Goal: Information Seeking & Learning: Learn about a topic

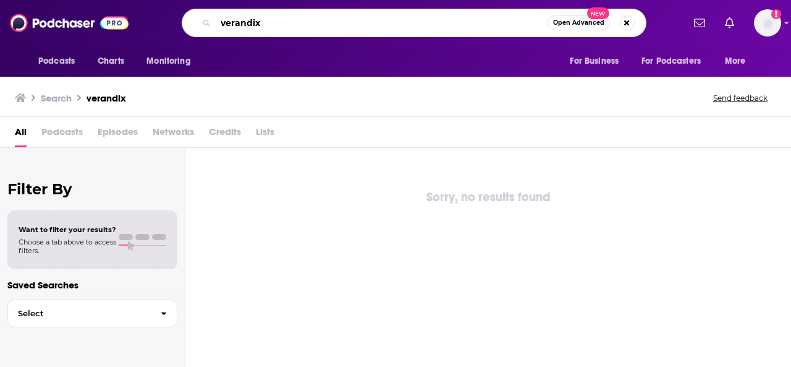
click at [272, 18] on input "verandix" at bounding box center [382, 23] width 332 height 20
type input "v"
type input "curiosity applied"
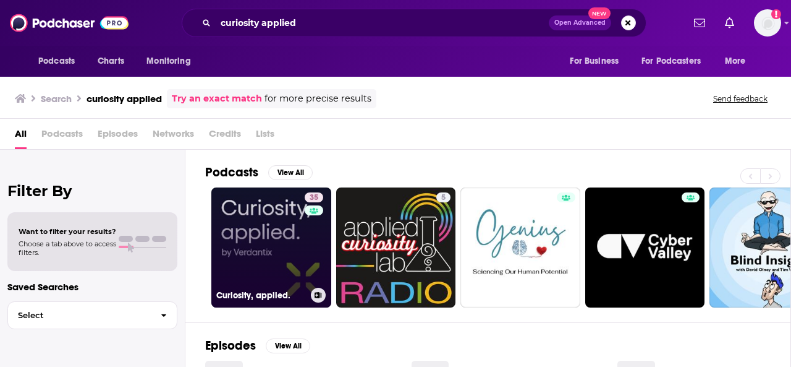
click at [241, 249] on link "35 Curiosity, applied." at bounding box center [271, 247] width 120 height 120
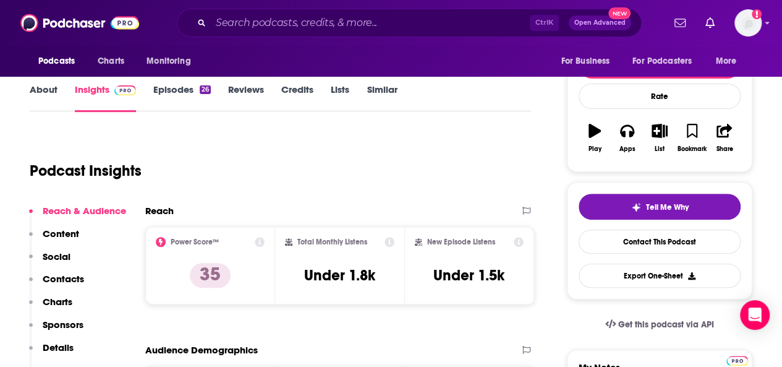
scroll to position [38, 0]
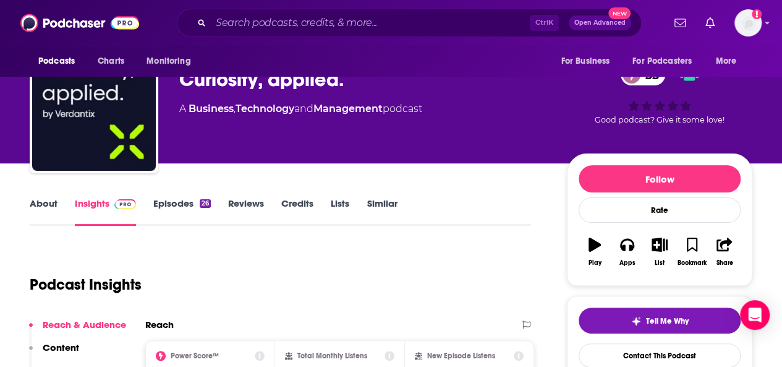
click at [174, 205] on link "Episodes 26" at bounding box center [181, 211] width 57 height 28
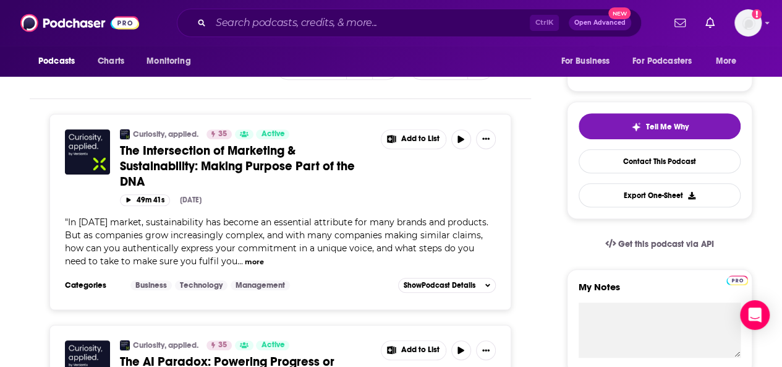
scroll to position [236, 0]
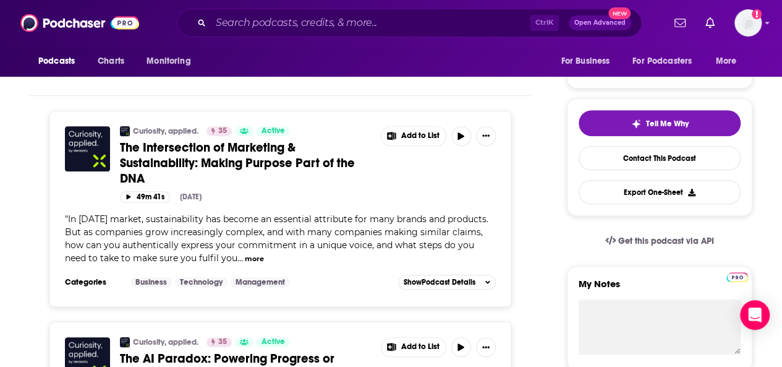
click at [240, 159] on span "The Intersection of Marketing & Sustainability: Making Purpose Part of the DNA" at bounding box center [237, 163] width 235 height 46
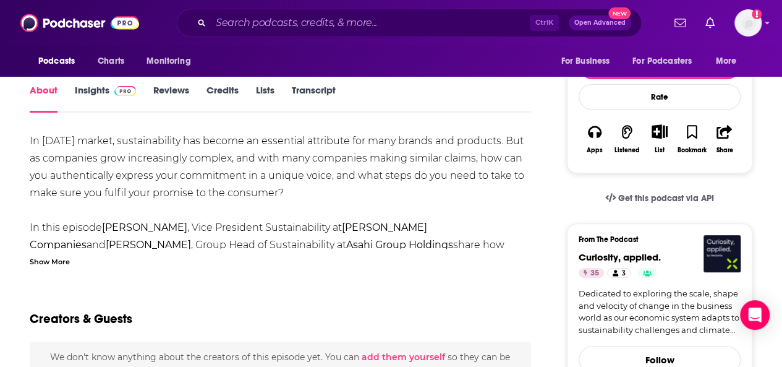
scroll to position [156, 0]
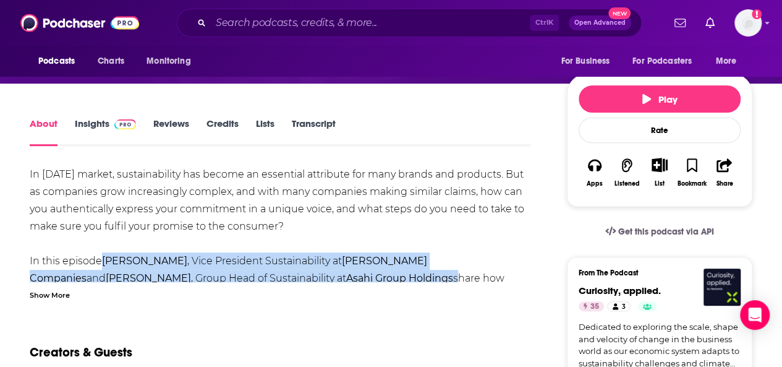
drag, startPoint x: 343, startPoint y: 278, endPoint x: 103, endPoint y: 263, distance: 240.3
copy div "[PERSON_NAME] , Vice President Sustainability at [PERSON_NAME] Companies and [P…"
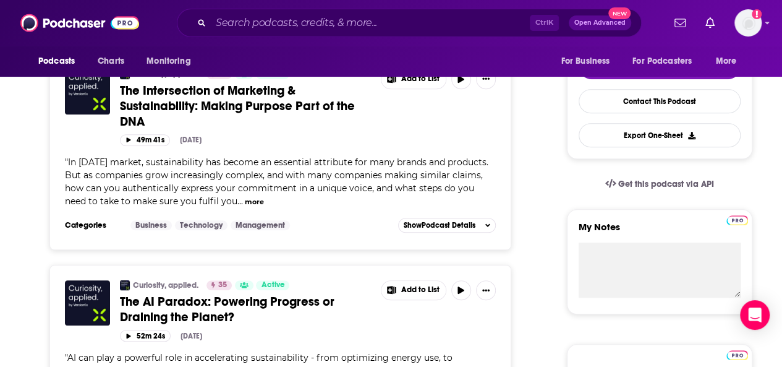
scroll to position [336, 0]
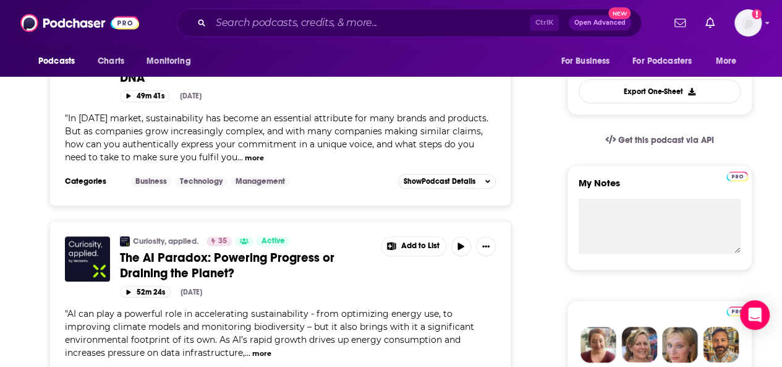
click at [191, 260] on span "The AI Paradox: Powering Progress or Draining the Planet?" at bounding box center [227, 265] width 215 height 31
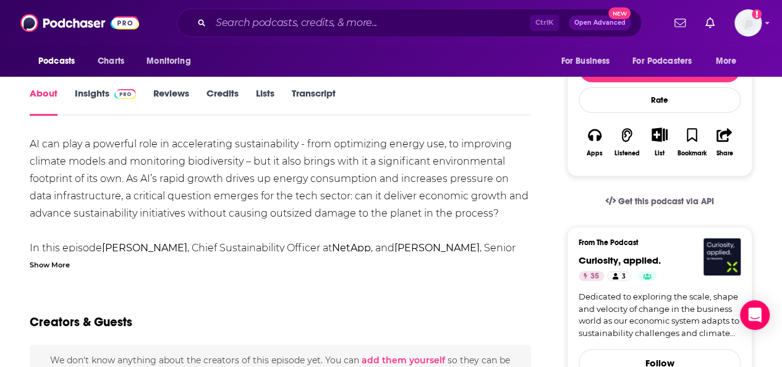
scroll to position [188, 0]
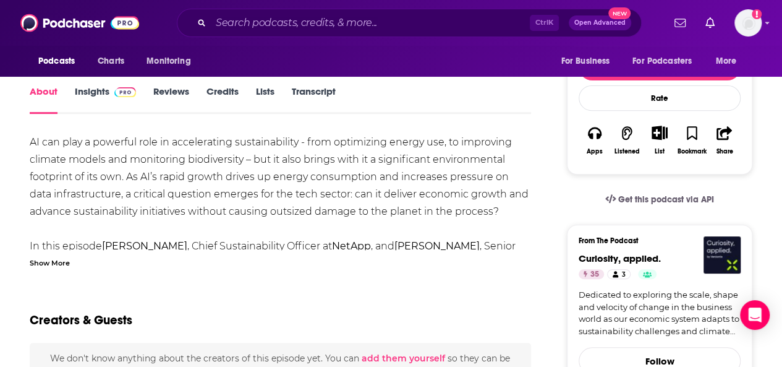
click at [49, 262] on div "Show More" at bounding box center [50, 262] width 40 height 12
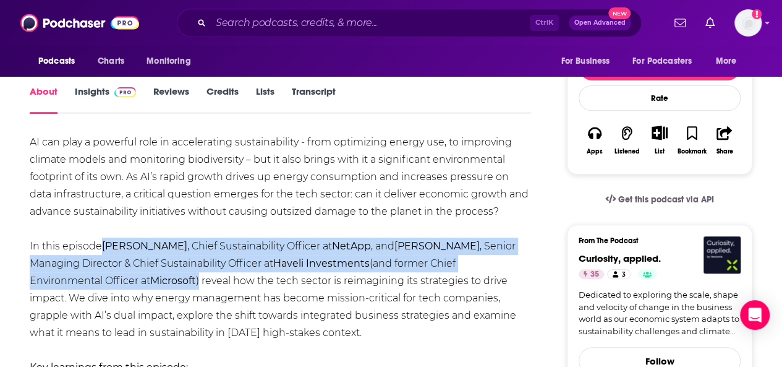
drag, startPoint x: 90, startPoint y: 279, endPoint x: 104, endPoint y: 247, distance: 35.5
copy div "[PERSON_NAME] , Chief Sustainability Officer at NetApp , and [PERSON_NAME] , Se…"
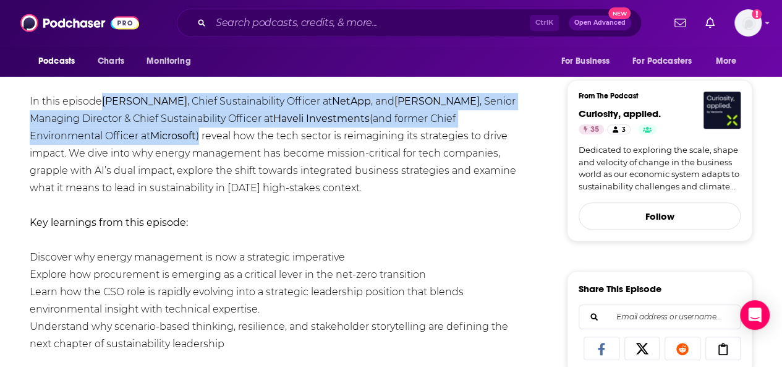
scroll to position [333, 0]
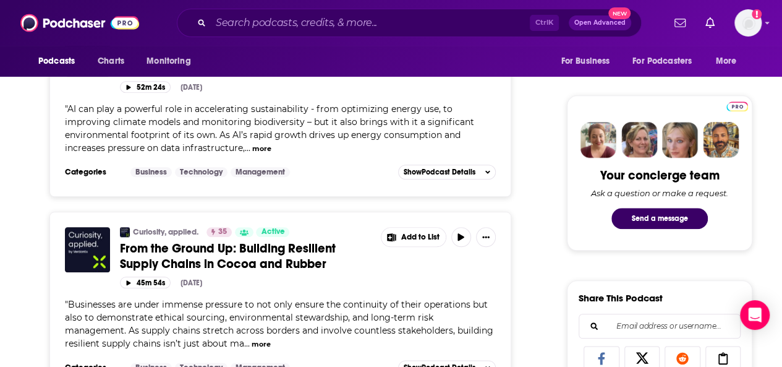
scroll to position [546, 0]
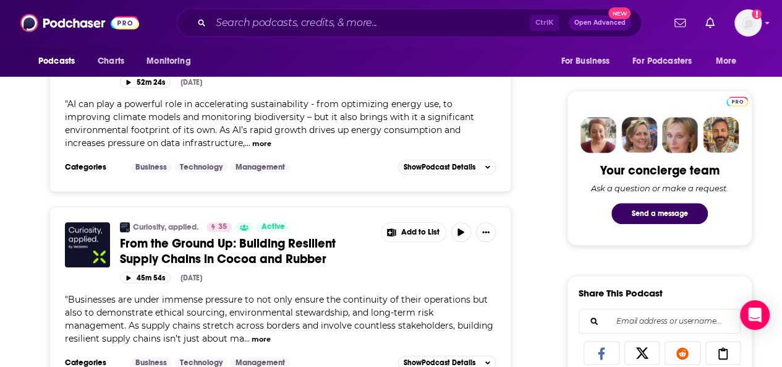
click at [200, 255] on span "From the Ground Up: Building Resilient Supply Chains in Cocoa and Rubber" at bounding box center [228, 251] width 216 height 31
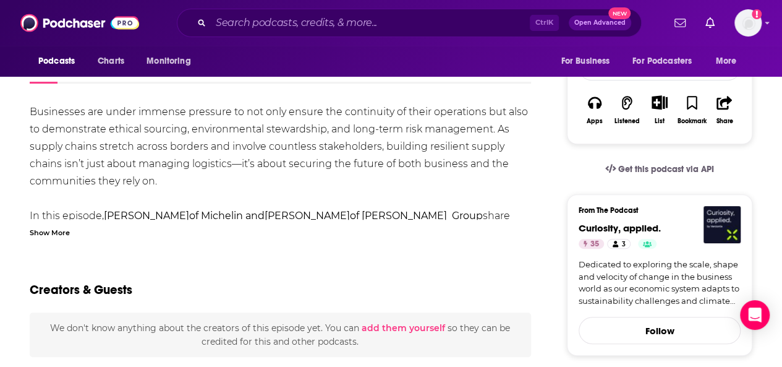
scroll to position [218, 0]
click at [47, 233] on div "Show More" at bounding box center [50, 232] width 40 height 12
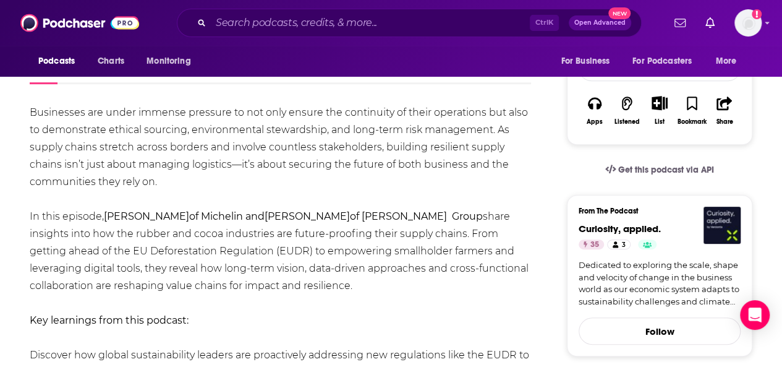
drag, startPoint x: 449, startPoint y: 216, endPoint x: 104, endPoint y: 215, distance: 344.4
copy div "[PERSON_NAME] of Michelin and [PERSON_NAME] of [PERSON_NAME] Group"
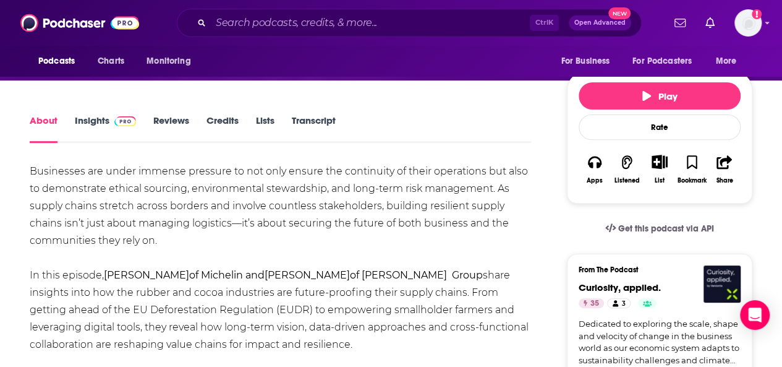
scroll to position [227, 0]
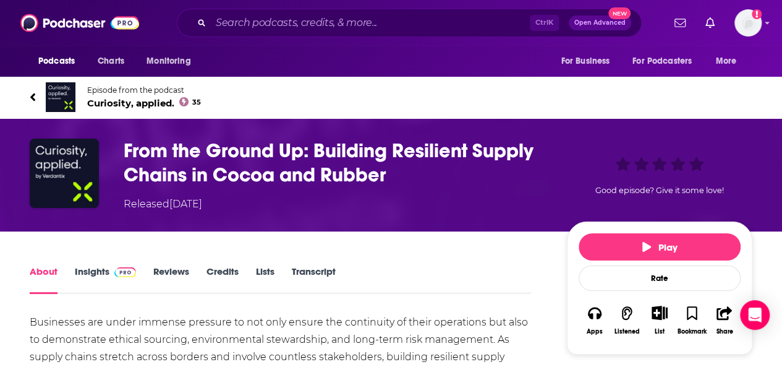
scroll to position [0, 0]
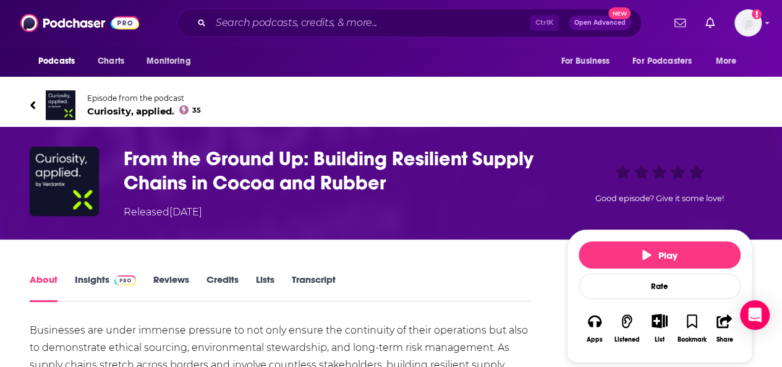
click at [31, 103] on icon at bounding box center [33, 105] width 6 height 12
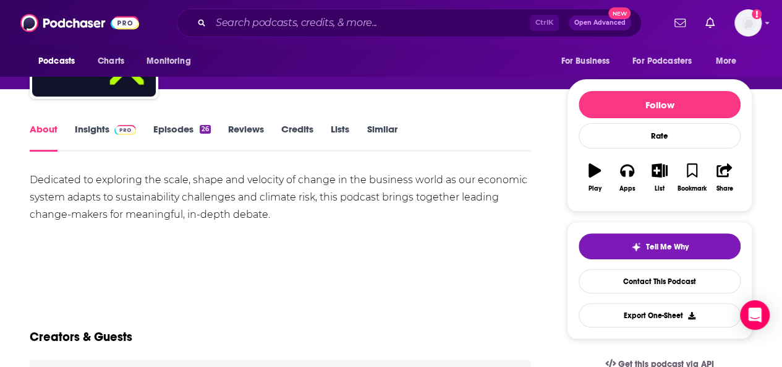
scroll to position [122, 0]
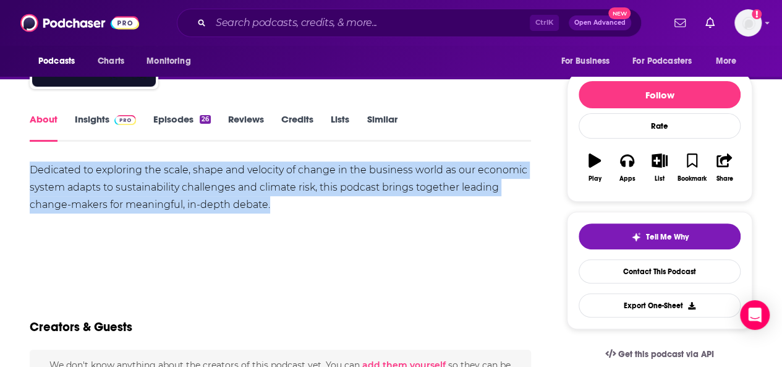
drag, startPoint x: 272, startPoint y: 205, endPoint x: 22, endPoint y: 173, distance: 251.7
copy div "Dedicated to exploring the scale, shape and velocity of change in the business …"
